Goal: Task Accomplishment & Management: Complete application form

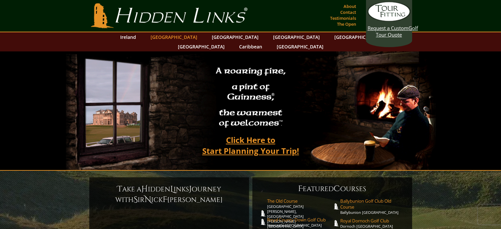
click at [178, 37] on link "[GEOGRAPHIC_DATA]" at bounding box center [173, 37] width 53 height 10
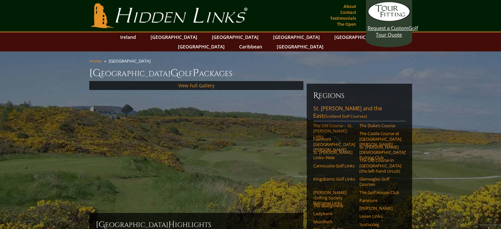
click at [327, 123] on link "The Old Course – St. Andrews Links" at bounding box center [334, 131] width 42 height 16
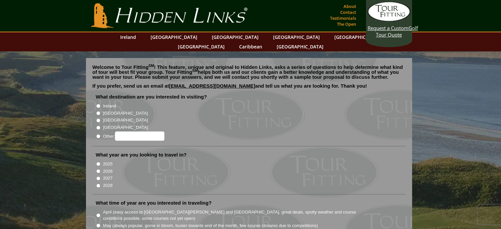
click at [100, 111] on input "[GEOGRAPHIC_DATA]" at bounding box center [98, 113] width 4 height 4
radio input "true"
click at [97, 169] on input "2026" at bounding box center [98, 171] width 4 height 4
radio input "true"
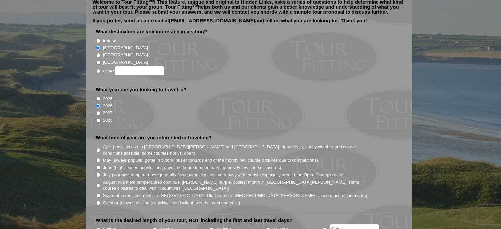
scroll to position [66, 0]
click at [110, 171] on label "July (warmest temperatures, generally few course closures, very busy with touri…" at bounding box center [223, 174] width 241 height 7
click at [100, 172] on input "July (warmest temperatures, generally few course closures, very busy with touri…" at bounding box center [98, 174] width 4 height 4
radio input "true"
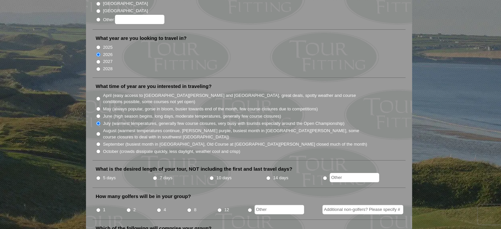
scroll to position [132, 0]
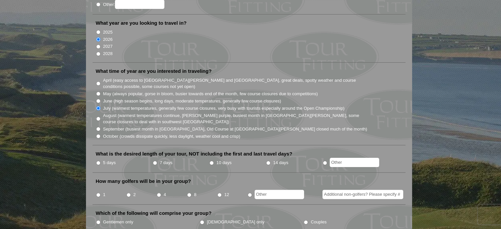
click at [154, 161] on input "7 days" at bounding box center [155, 163] width 4 height 4
radio input "true"
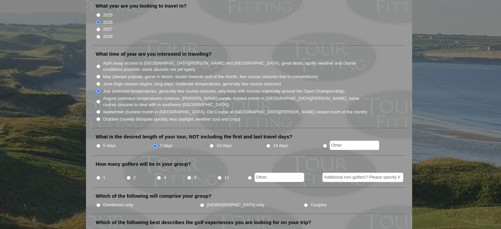
scroll to position [165, 0]
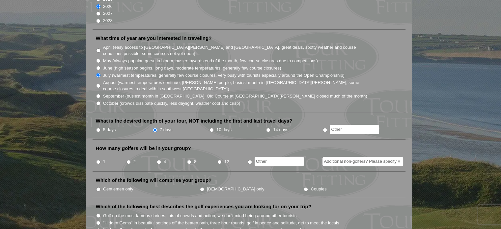
click at [188, 160] on input "8" at bounding box center [189, 162] width 4 height 4
radio input "true"
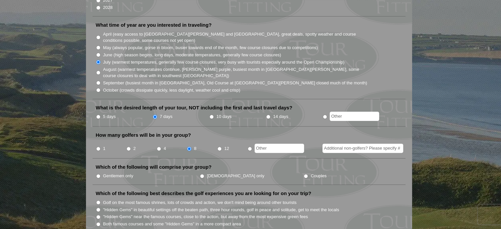
scroll to position [198, 0]
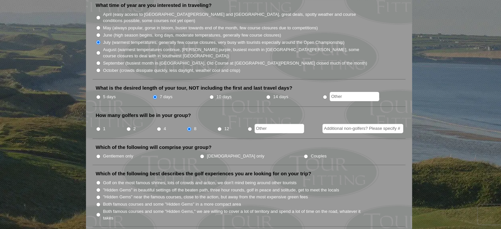
click at [96, 152] on li "Gentlemen only" at bounding box center [148, 155] width 104 height 7
click at [99, 154] on input "Gentlemen only" at bounding box center [98, 156] width 4 height 4
radio input "true"
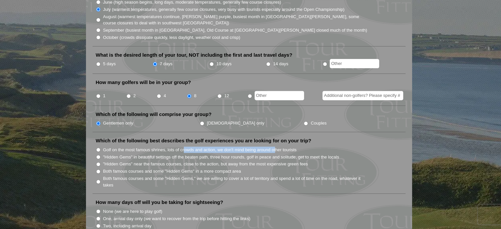
drag, startPoint x: 200, startPoint y: 139, endPoint x: 275, endPoint y: 141, distance: 75.1
click at [275, 147] on label "Golf on the most famous shrines, lots of crowds and action, we don't mind being…" at bounding box center [200, 150] width 194 height 7
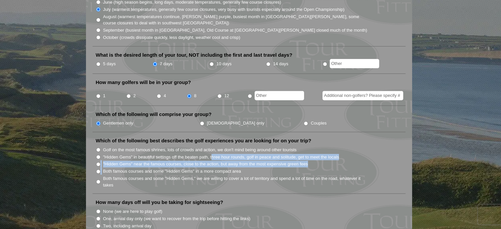
drag, startPoint x: 211, startPoint y: 146, endPoint x: 148, endPoint y: 156, distance: 64.1
click at [148, 156] on ul "Golf on the most famous shrines, lots of crowds and action, we don't mind being…" at bounding box center [252, 167] width 312 height 42
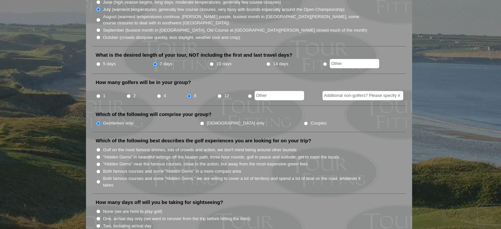
click at [173, 176] on label "Both famous courses and some "Hidden Gems," we are willing to cover a lot of te…" at bounding box center [235, 181] width 265 height 13
click at [100, 180] on input "Both famous courses and some "Hidden Gems," we are willing to cover a lot of te…" at bounding box center [98, 182] width 4 height 4
radio input "true"
drag, startPoint x: 169, startPoint y: 146, endPoint x: 244, endPoint y: 148, distance: 75.1
click at [244, 154] on label ""Hidden Gems" in beautiful settings off the beaten path, three hour rounds, gol…" at bounding box center [221, 157] width 236 height 7
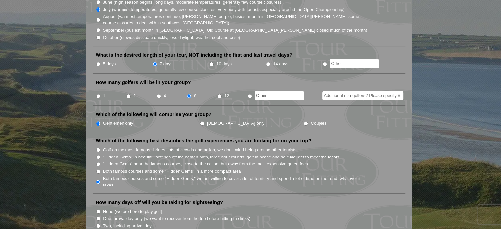
click at [258, 175] on label "Both famous courses and some "Hidden Gems," we are willing to cover a lot of te…" at bounding box center [235, 181] width 265 height 13
click at [100, 180] on input "Both famous courses and some "Hidden Gems," we are willing to cover a lot of te…" at bounding box center [98, 182] width 4 height 4
click at [191, 176] on label "Both famous courses and some "Hidden Gems," we are willing to cover a lot of te…" at bounding box center [235, 181] width 265 height 13
click at [100, 180] on input "Both famous courses and some "Hidden Gems," we are willing to cover a lot of te…" at bounding box center [98, 182] width 4 height 4
click at [225, 176] on label "Both famous courses and some "Hidden Gems," we are willing to cover a lot of te…" at bounding box center [235, 181] width 265 height 13
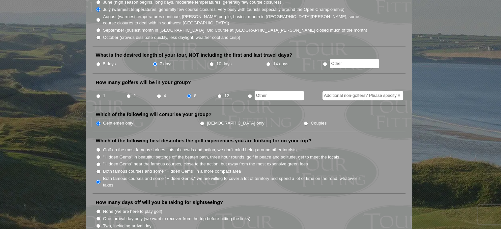
click at [100, 180] on input "Both famous courses and some "Hidden Gems," we are willing to cover a lot of te…" at bounding box center [98, 182] width 4 height 4
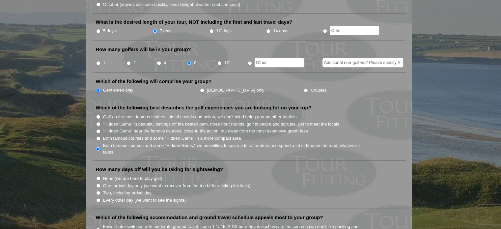
click at [186, 143] on label "Both famous courses and some "Hidden Gems," we are willing to cover a lot of te…" at bounding box center [235, 148] width 265 height 13
click at [100, 147] on input "Both famous courses and some "Hidden Gems," we are willing to cover a lot of te…" at bounding box center [98, 149] width 4 height 4
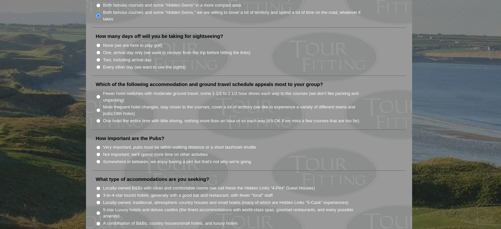
scroll to position [428, 0]
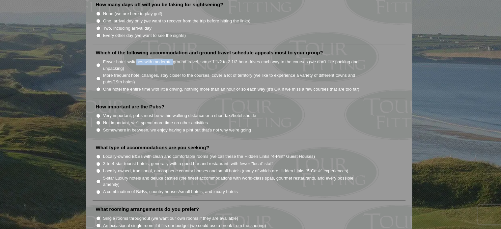
drag, startPoint x: 161, startPoint y: 51, endPoint x: 174, endPoint y: 51, distance: 12.9
click at [174, 59] on label "Fewer hotel switches with moderate ground travel, some 1 1/2 to 2 1/2 hour driv…" at bounding box center [235, 65] width 265 height 13
click at [171, 59] on label "Fewer hotel switches with moderate ground travel, some 1 1/2 to 2 1/2 hour driv…" at bounding box center [235, 65] width 265 height 13
click at [100, 63] on input "Fewer hotel switches with moderate ground travel, some 1 1/2 to 2 1/2 hour driv…" at bounding box center [98, 65] width 4 height 4
radio input "true"
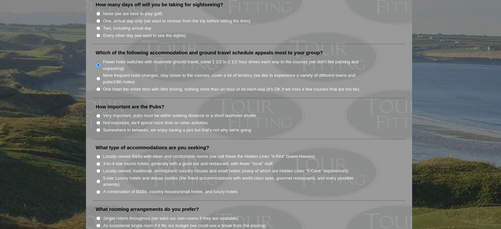
click at [286, 59] on label "Fewer hotel switches with moderate ground travel, some 1 1/2 to 2 1/2 hour driv…" at bounding box center [235, 65] width 265 height 13
click at [100, 63] on input "Fewer hotel switches with moderate ground travel, some 1 1/2 to 2 1/2 hour driv…" at bounding box center [98, 65] width 4 height 4
drag, startPoint x: 305, startPoint y: 49, endPoint x: 154, endPoint y: 57, distance: 151.7
click at [154, 59] on label "Fewer hotel switches with moderate ground travel, some 1 1/2 to 2 1/2 hour driv…" at bounding box center [235, 65] width 265 height 13
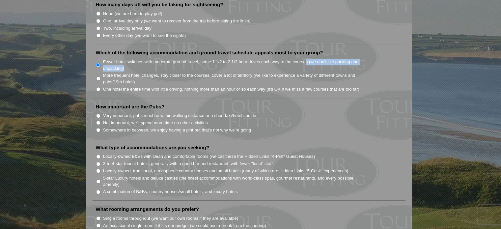
click at [100, 63] on input "Fewer hotel switches with moderate ground travel, some 1 1/2 to 2 1/2 hour driv…" at bounding box center [98, 65] width 4 height 4
click at [146, 72] on label "More frequent hotel changes, stay closer to the courses, cover a lot of territo…" at bounding box center [235, 78] width 265 height 13
click at [100, 76] on input "More frequent hotel changes, stay closer to the courses, cover a lot of territo…" at bounding box center [98, 78] width 4 height 4
radio input "true"
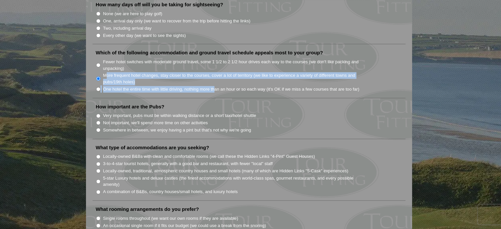
drag, startPoint x: 106, startPoint y: 63, endPoint x: 214, endPoint y: 76, distance: 108.5
click at [214, 76] on ul "Fewer hotel switches with moderate ground travel, some 1 1/2 to 2 1/2 hour driv…" at bounding box center [252, 75] width 312 height 35
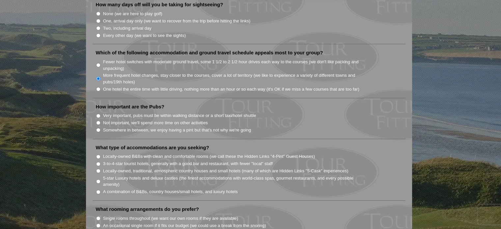
click at [213, 91] on ul "What destination are you interested in visiting? Ireland Scotland England Wales" at bounding box center [249, 112] width 313 height 895
drag, startPoint x: 272, startPoint y: 92, endPoint x: 254, endPoint y: 68, distance: 29.6
click at [255, 69] on ul "What destination are you interested in visiting? Ireland Scotland England Wales" at bounding box center [249, 112] width 313 height 895
click at [254, 72] on label "More frequent hotel changes, stay closer to the courses, cover a lot of territo…" at bounding box center [235, 78] width 265 height 13
click at [100, 76] on input "More frequent hotel changes, stay closer to the courses, cover a lot of territo…" at bounding box center [98, 78] width 4 height 4
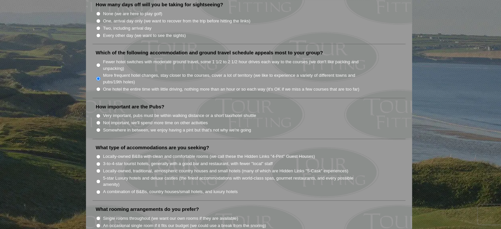
scroll to position [461, 0]
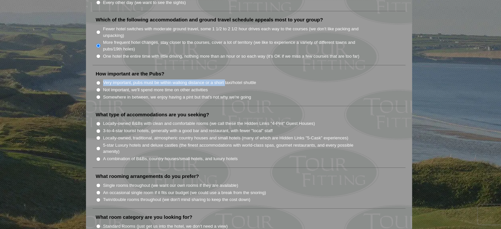
drag, startPoint x: 107, startPoint y: 73, endPoint x: 225, endPoint y: 70, distance: 118.0
click at [225, 79] on li "Very important, pubs must be within walking distance or a short taxi/hotel shut…" at bounding box center [252, 82] width 312 height 7
click at [309, 79] on li "Very important, pubs must be within walking distance or a short taxi/hotel shut…" at bounding box center [252, 82] width 312 height 7
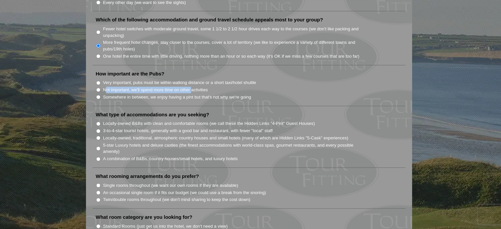
drag, startPoint x: 113, startPoint y: 79, endPoint x: 192, endPoint y: 79, distance: 79.7
click at [192, 87] on label "Not important, we'll spend more time on other activities" at bounding box center [155, 90] width 105 height 7
click at [188, 94] on label "Somewhere in between, we enjoy having a pint but that's not why we're going" at bounding box center [177, 97] width 148 height 7
click at [100, 95] on input "Somewhere in between, we enjoy having a pint but that's not why we're going" at bounding box center [98, 97] width 4 height 4
radio input "true"
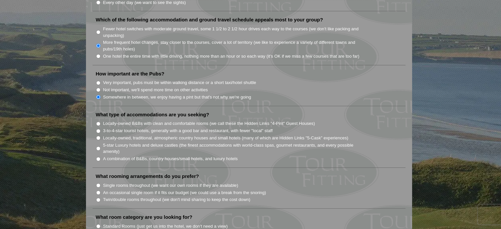
click at [286, 86] on li "Not important, we'll spend more time on other activities" at bounding box center [252, 89] width 312 height 7
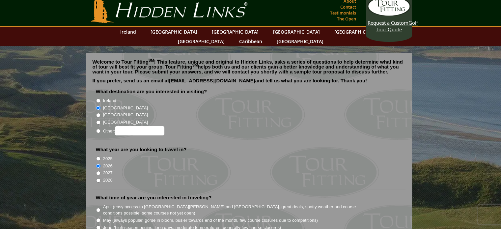
scroll to position [0, 0]
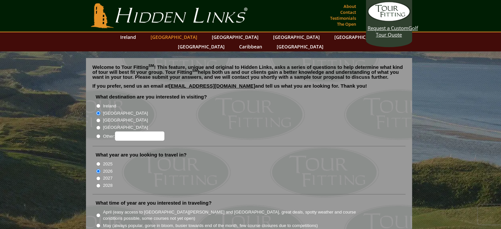
click at [181, 37] on link "[GEOGRAPHIC_DATA]" at bounding box center [173, 37] width 53 height 10
